Goal: Information Seeking & Learning: Learn about a topic

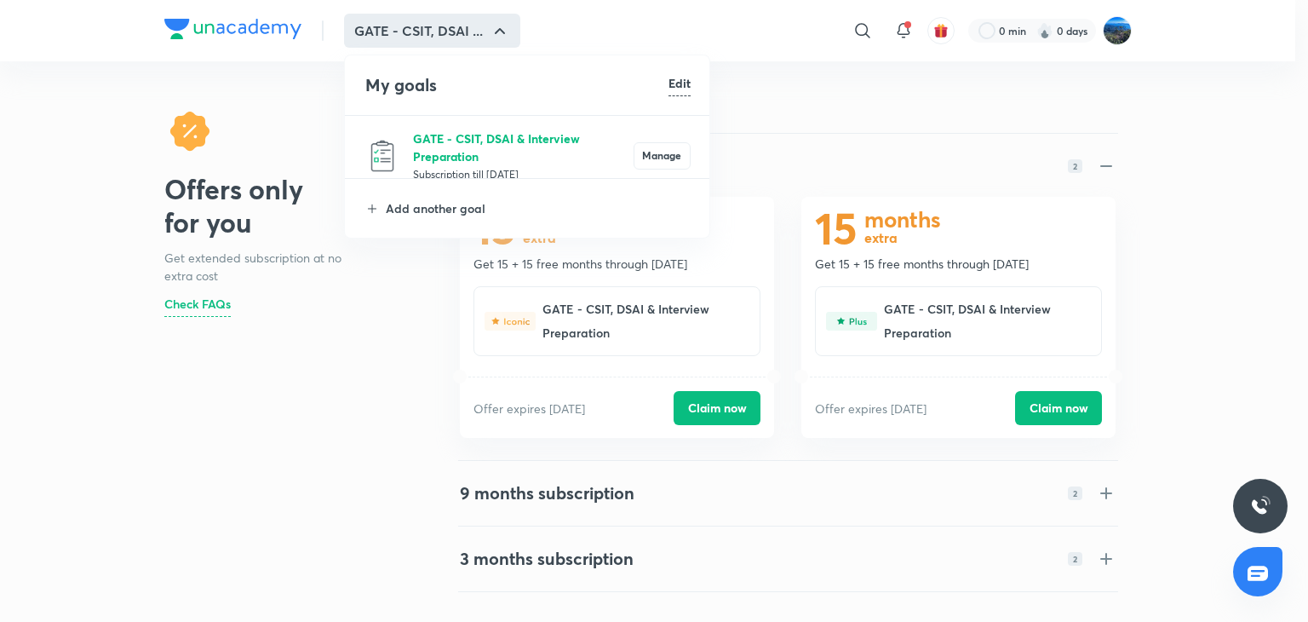
click at [457, 133] on p "GATE - CSIT, DSAI & Interview Preparation" at bounding box center [523, 147] width 221 height 36
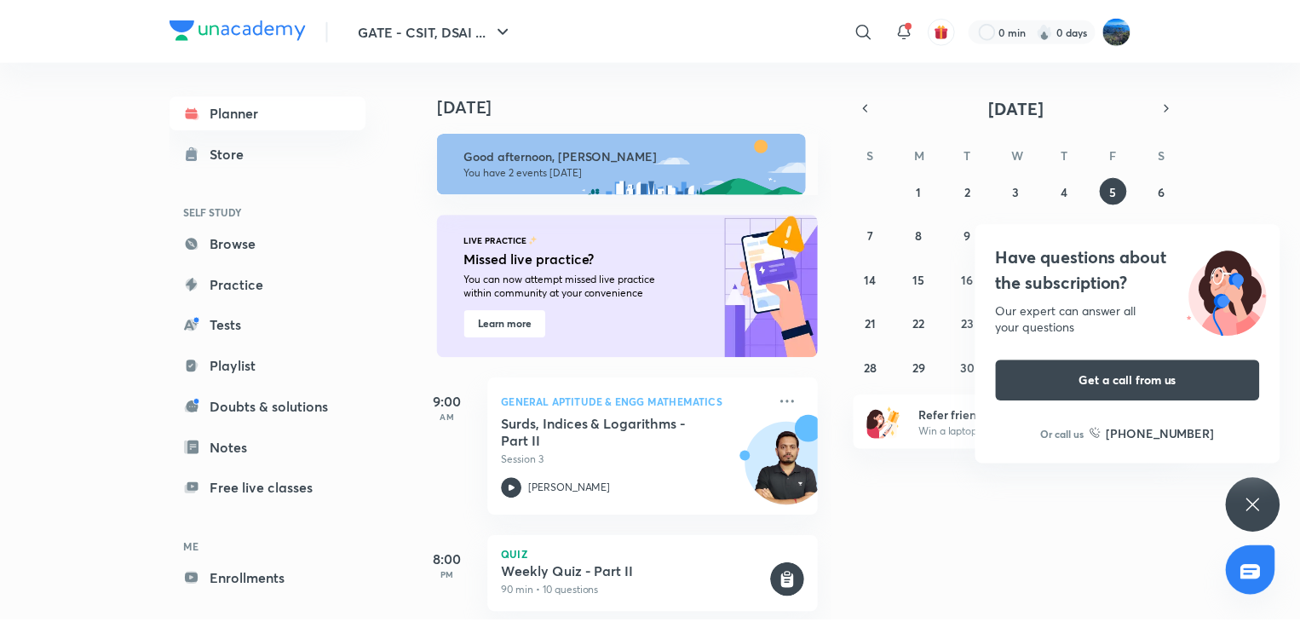
scroll to position [34, 0]
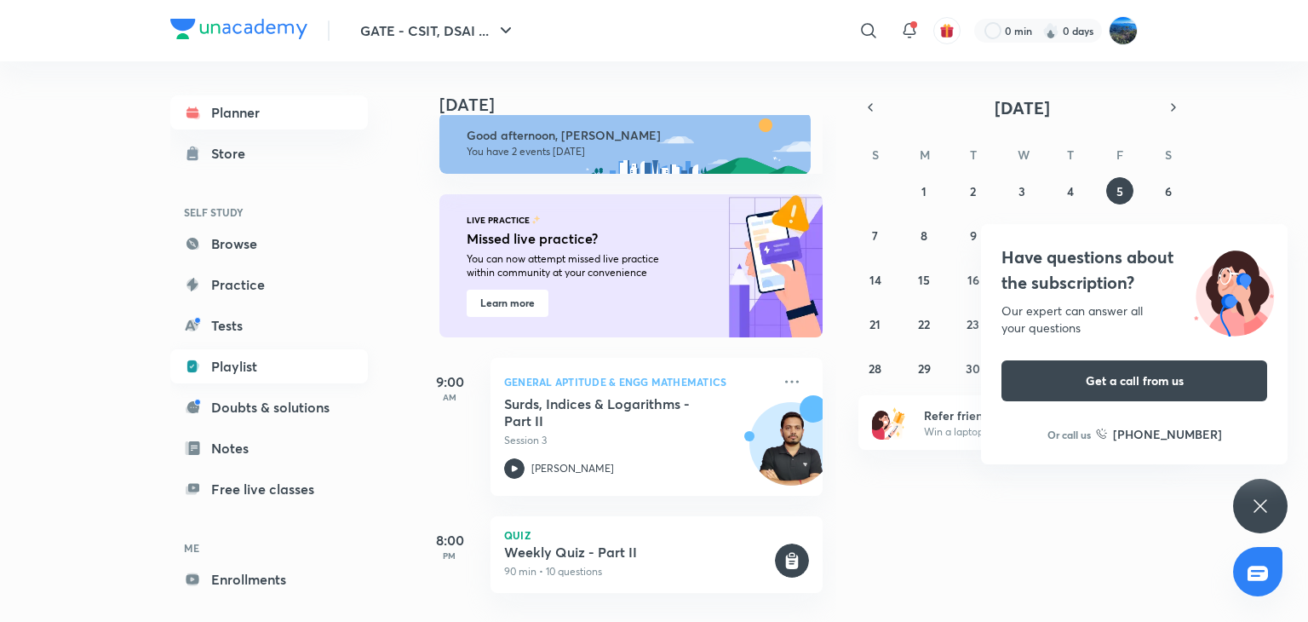
click at [279, 371] on link "Playlist" at bounding box center [269, 366] width 198 height 34
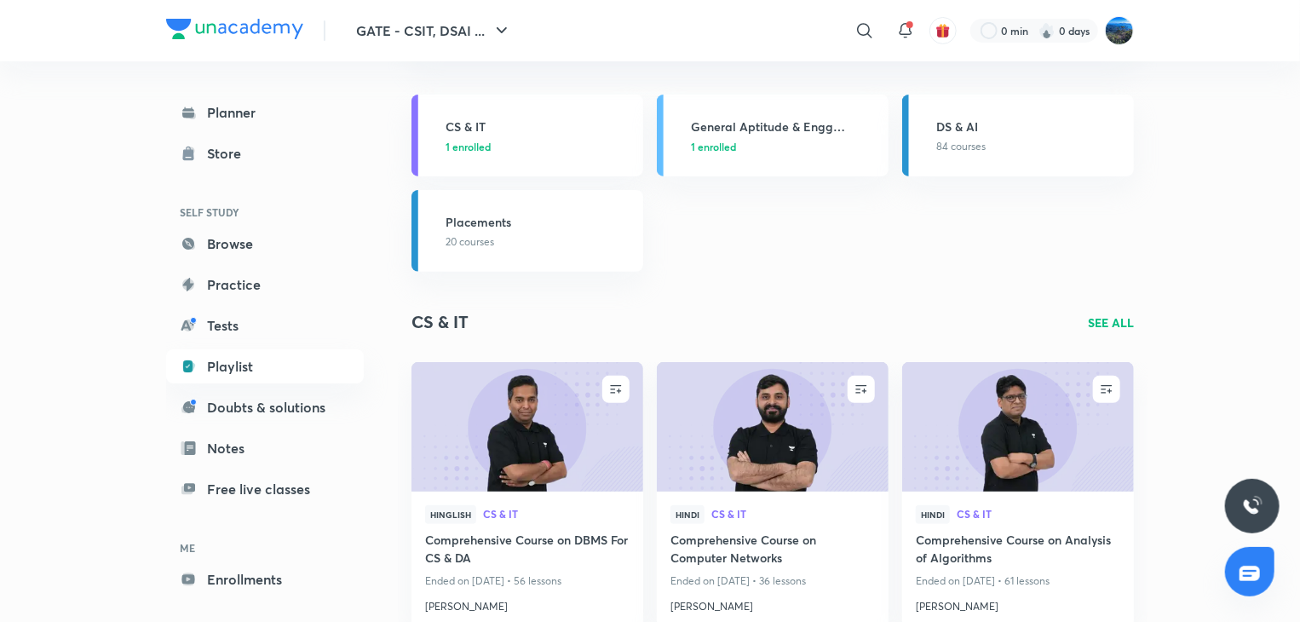
scroll to position [170, 0]
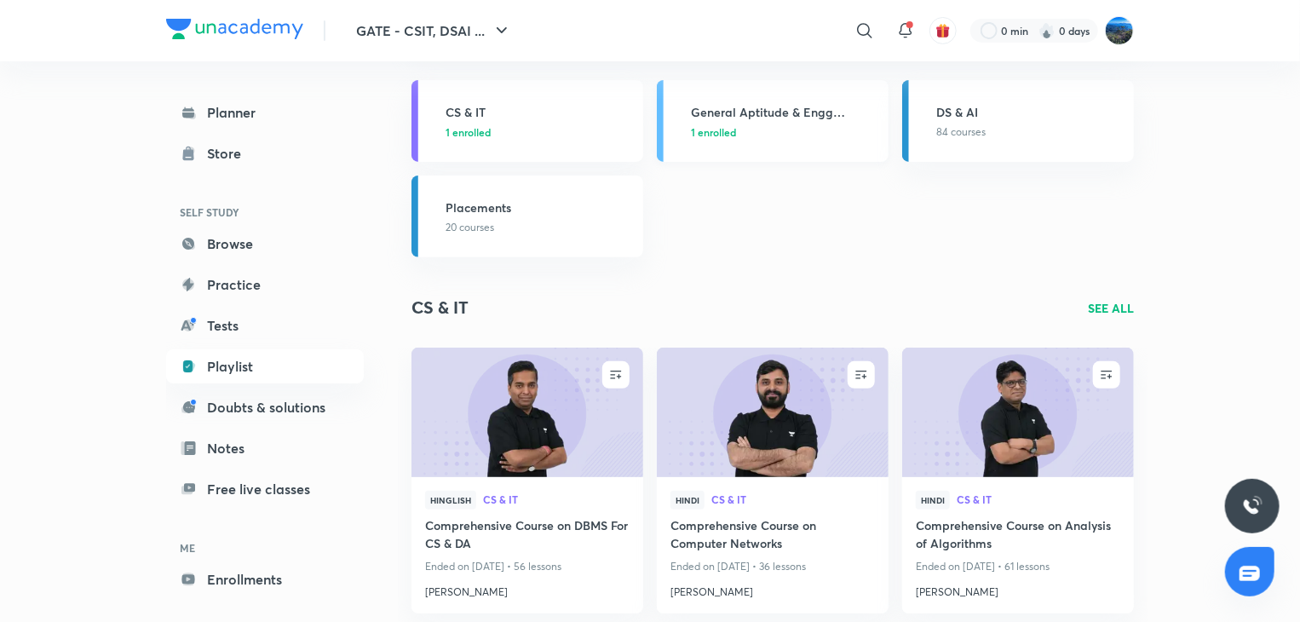
click at [797, 140] on link "General Aptitude & Engg Mathematics 1 enrolled" at bounding box center [773, 121] width 232 height 82
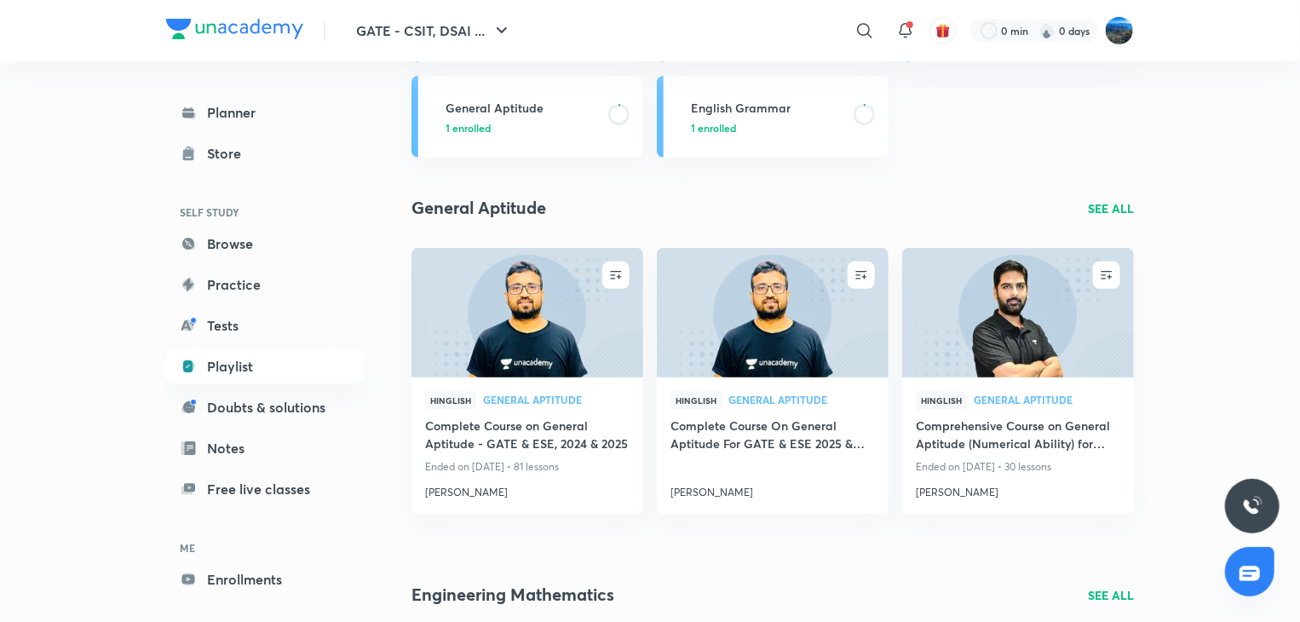
scroll to position [288, 0]
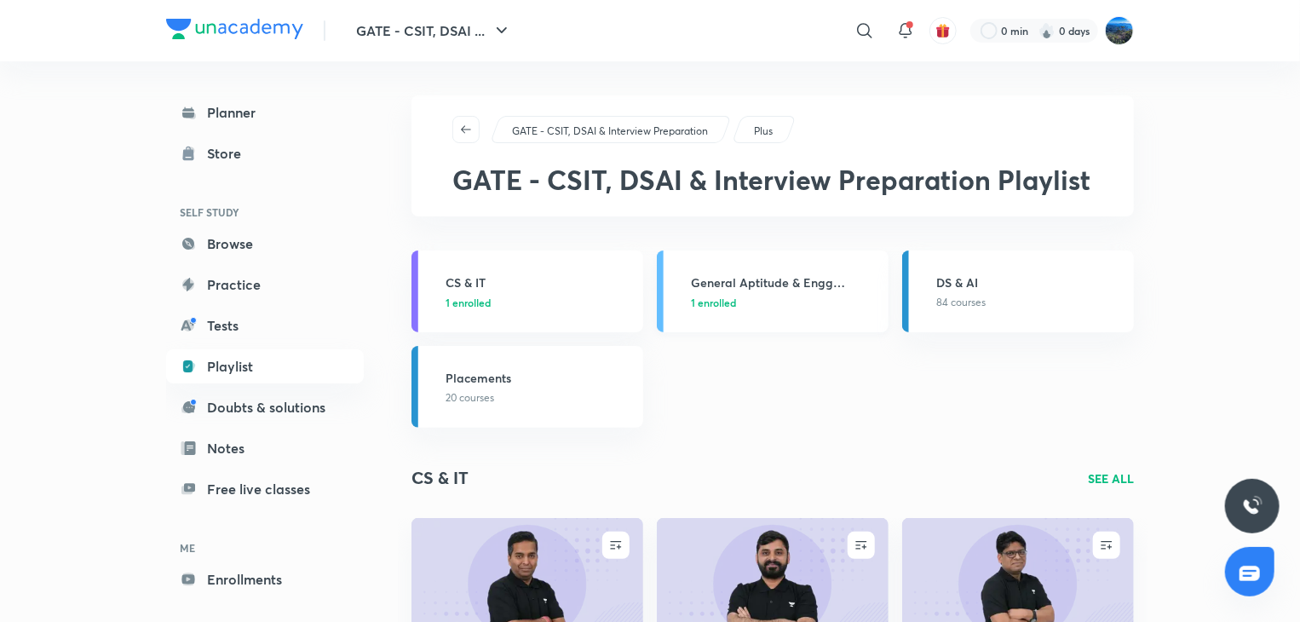
click at [716, 295] on span "1 enrolled" at bounding box center [713, 302] width 45 height 15
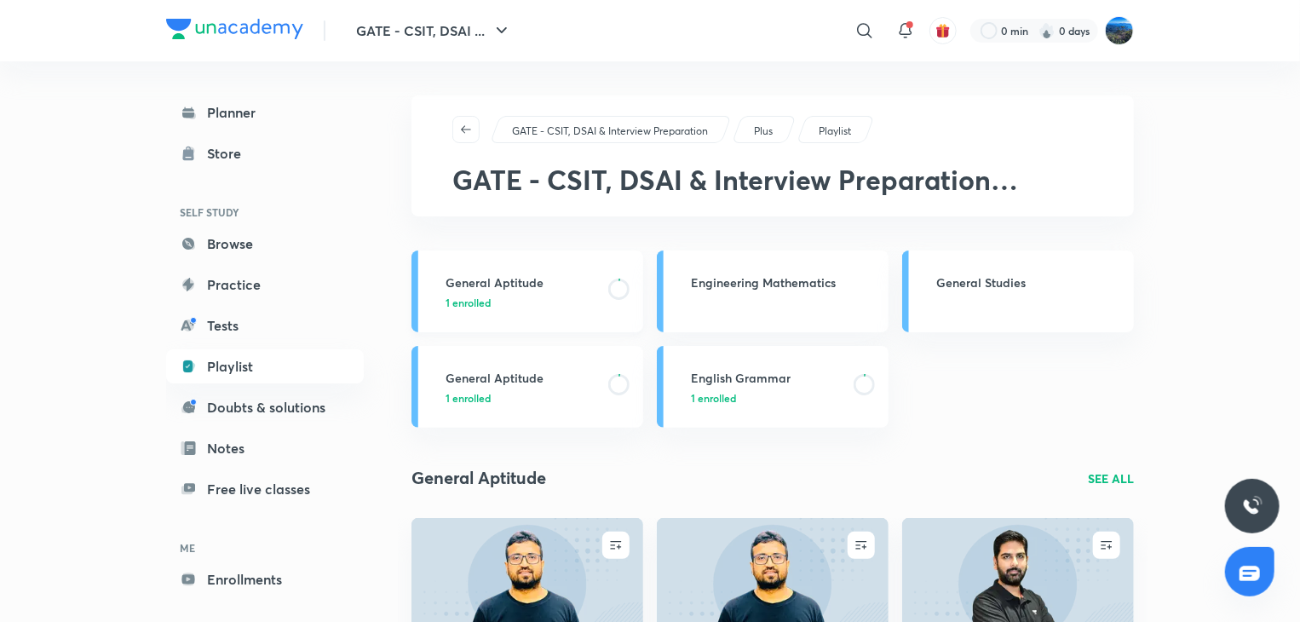
click at [500, 290] on h3 "General Aptitude" at bounding box center [522, 282] width 152 height 18
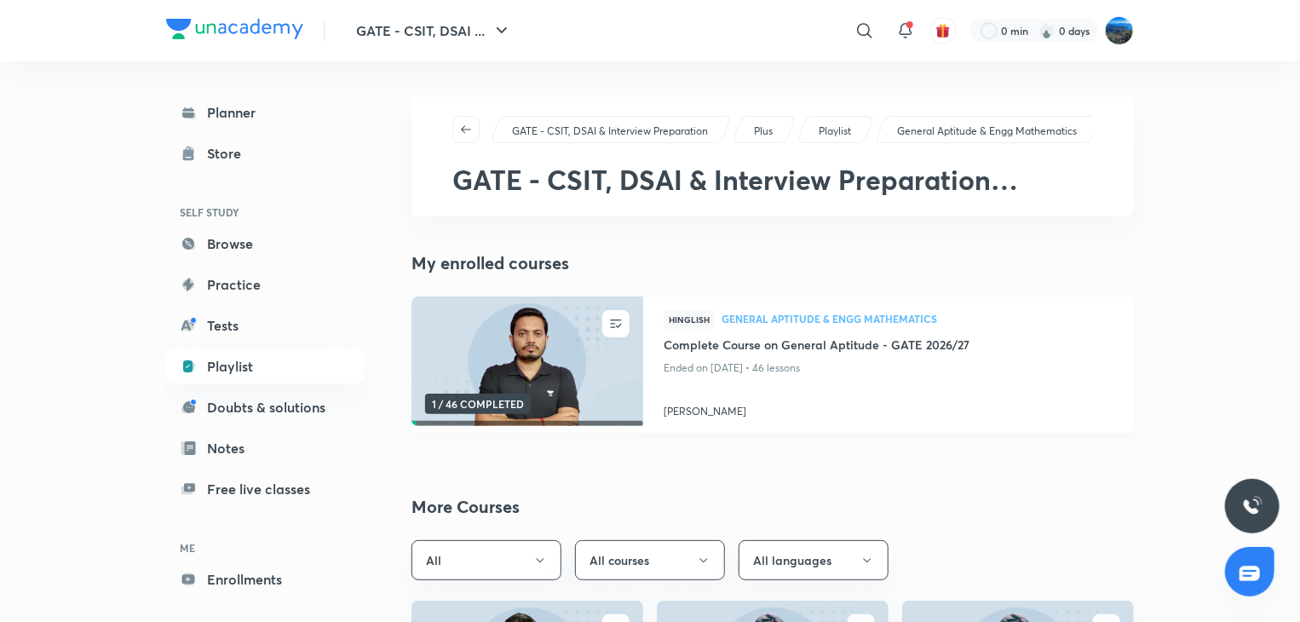
click at [552, 365] on img at bounding box center [527, 362] width 236 height 132
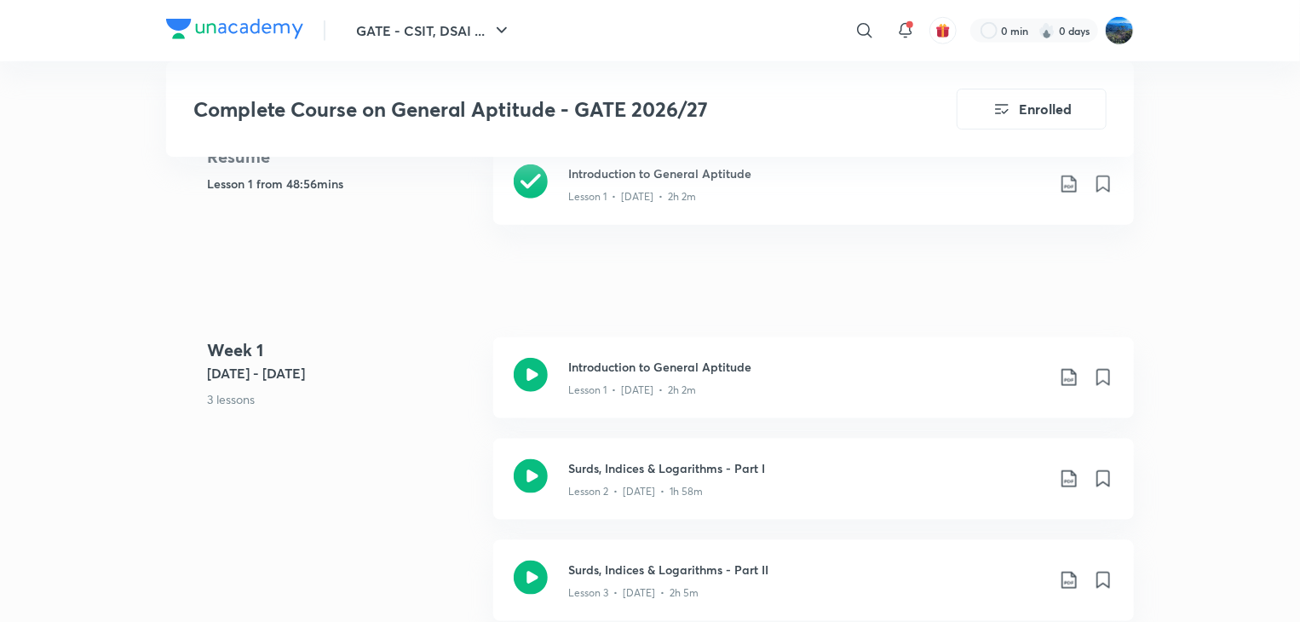
scroll to position [664, 0]
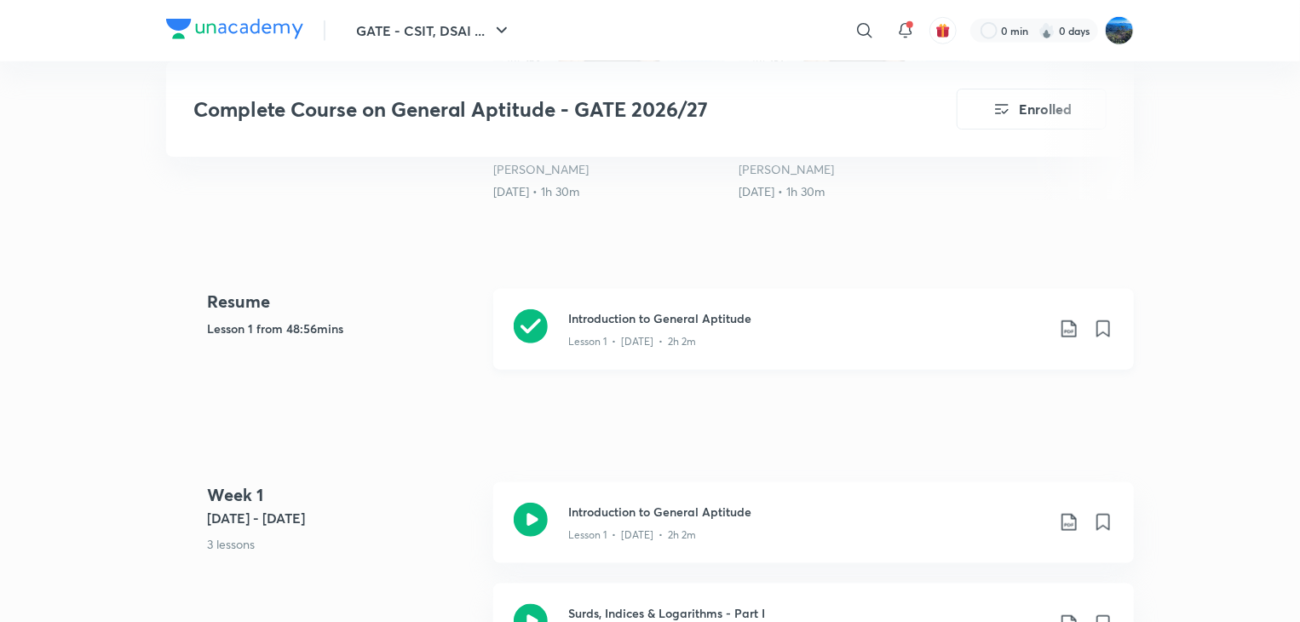
click at [815, 328] on div "Lesson 1 • [DATE] • 2h 2m" at bounding box center [806, 338] width 477 height 22
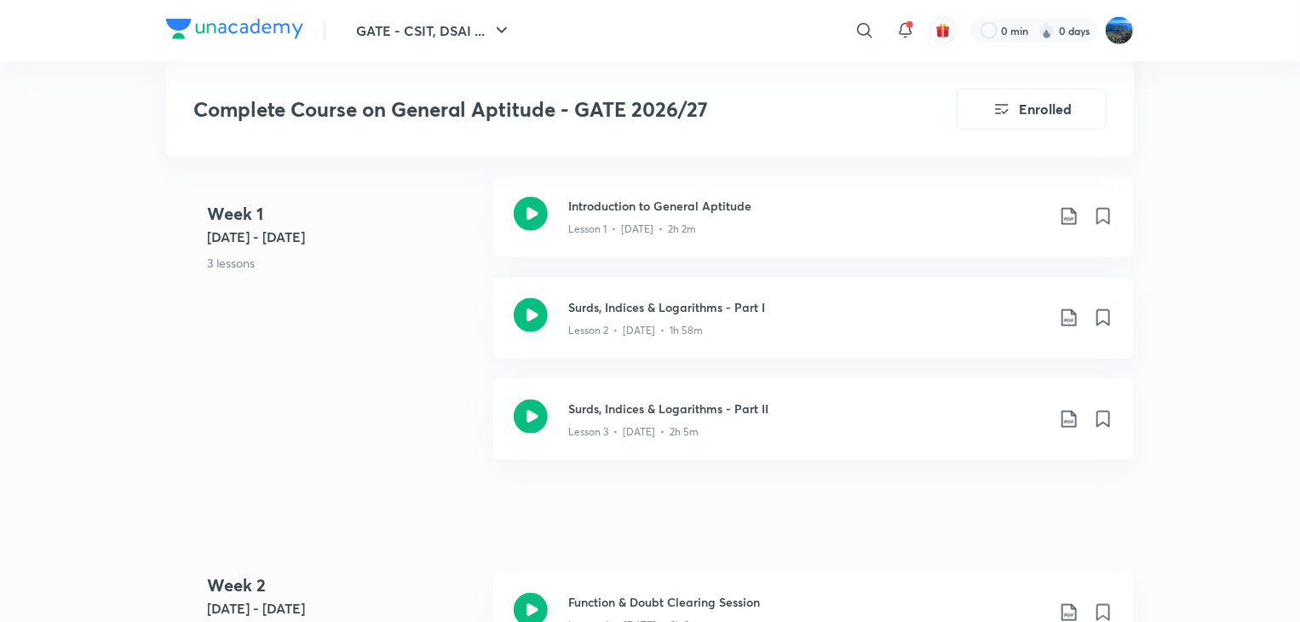
scroll to position [6807, 0]
